Goal: Task Accomplishment & Management: Use online tool/utility

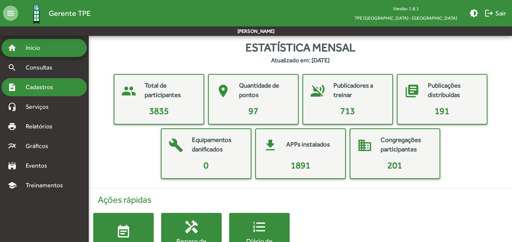
click at [26, 89] on span "Cadastros" at bounding box center [42, 87] width 42 height 9
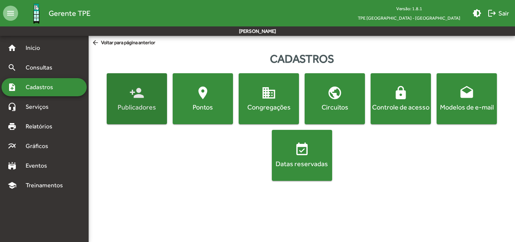
click at [131, 105] on div "Publicadores" at bounding box center [136, 106] width 57 height 9
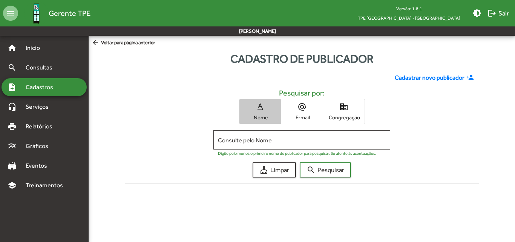
click at [247, 112] on span "text_rotation_none Nome" at bounding box center [260, 111] width 41 height 25
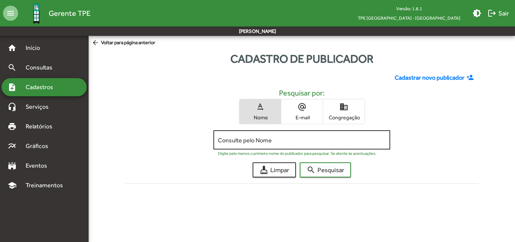
click at [244, 138] on input "Consulte pelo Nome" at bounding box center [302, 140] width 168 height 7
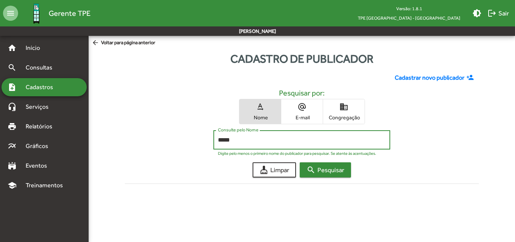
type input "*****"
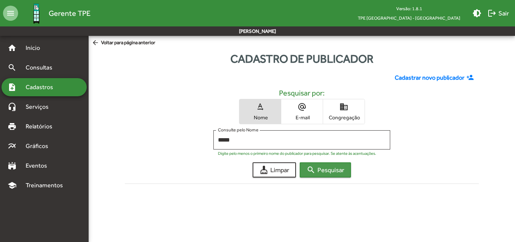
click at [339, 171] on span "search Pesquisar" at bounding box center [326, 170] width 38 height 14
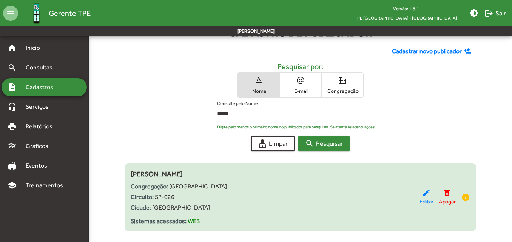
scroll to position [40, 0]
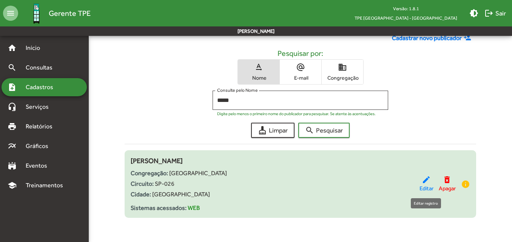
click at [427, 177] on mat-icon "edit" at bounding box center [425, 179] width 9 height 9
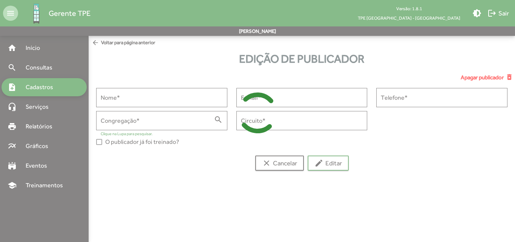
type input "**********"
type input "******"
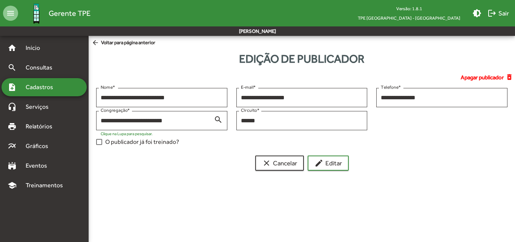
click at [101, 142] on div at bounding box center [99, 142] width 6 height 6
click at [331, 158] on span "edit Editar" at bounding box center [329, 163] width 28 height 14
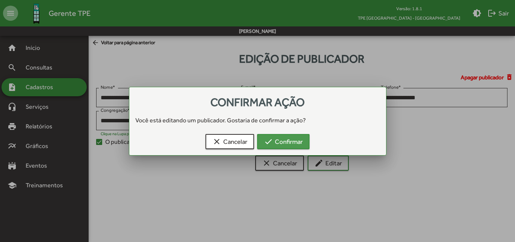
click at [291, 141] on span "check Confirmar" at bounding box center [283, 142] width 39 height 14
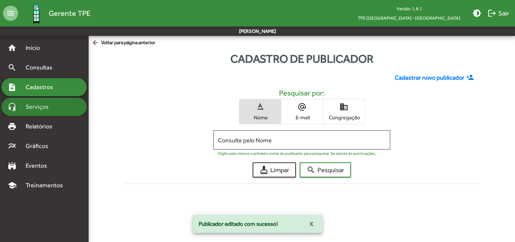
click at [43, 111] on div "headset_mic Serviços" at bounding box center [44, 107] width 85 height 18
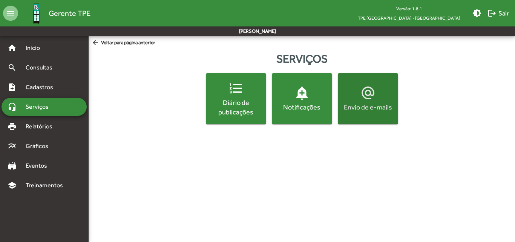
click at [371, 109] on div "Envio de e-mails" at bounding box center [368, 106] width 57 height 9
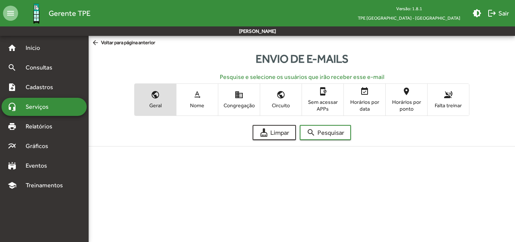
click at [195, 110] on span "text_rotation_none Nome" at bounding box center [197, 99] width 41 height 25
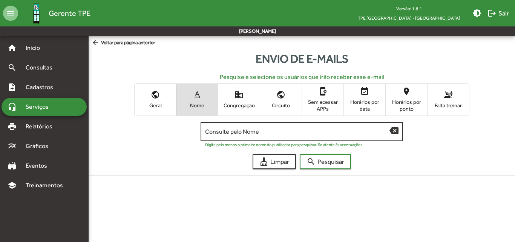
click at [220, 135] on div "Consulte pelo Nome" at bounding box center [297, 130] width 185 height 21
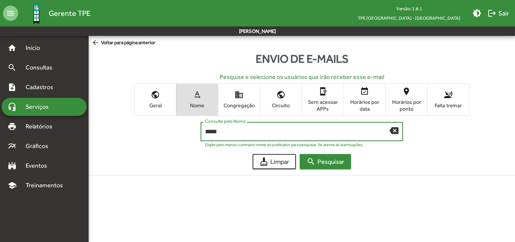
type input "*****"
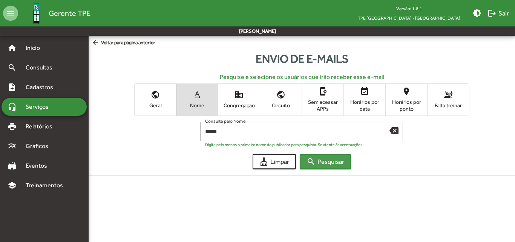
click at [330, 161] on span "search Pesquisar" at bounding box center [326, 162] width 38 height 14
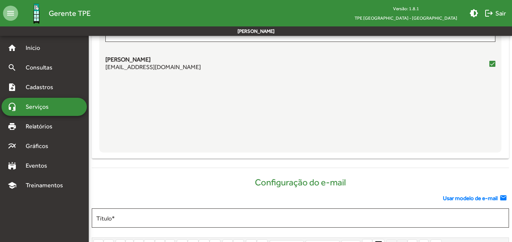
scroll to position [264, 0]
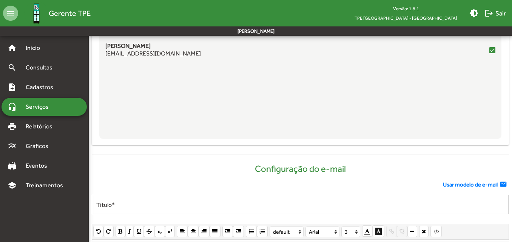
click at [445, 186] on span "Usar modelo de e-mail" at bounding box center [470, 184] width 55 height 9
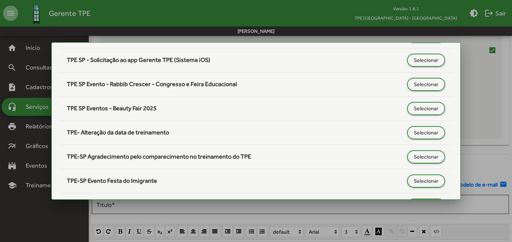
scroll to position [377, 0]
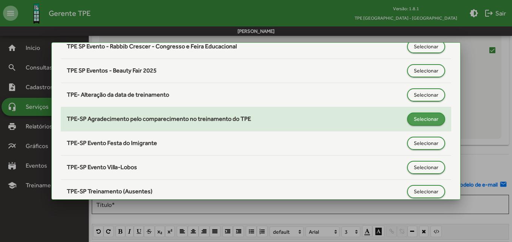
click at [418, 117] on span "Selecionar" at bounding box center [425, 119] width 25 height 14
type input "**********"
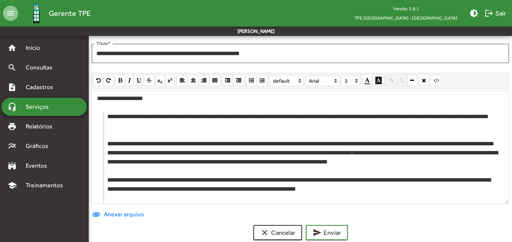
scroll to position [428, 0]
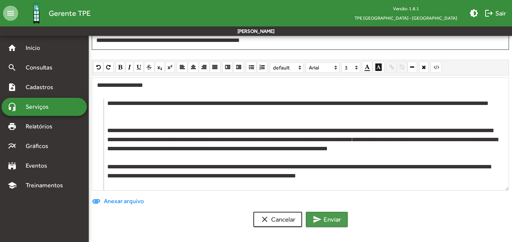
click at [346, 217] on button "send Enviar" at bounding box center [327, 219] width 42 height 15
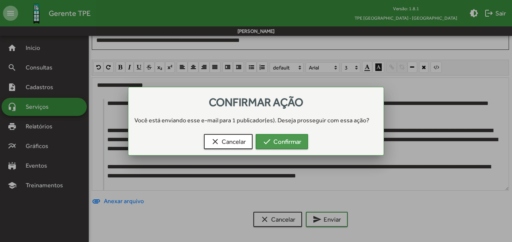
click at [302, 147] on button "check Confirmar" at bounding box center [281, 141] width 52 height 15
